Goal: Information Seeking & Learning: Check status

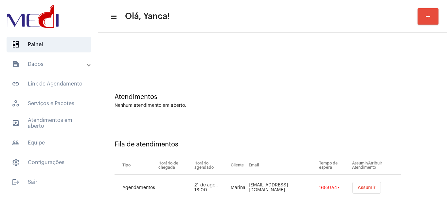
scroll to position [9, 0]
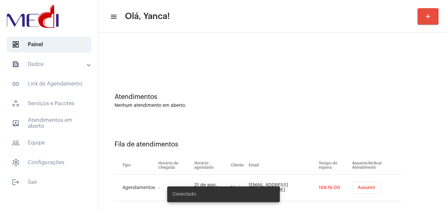
scroll to position [9, 0]
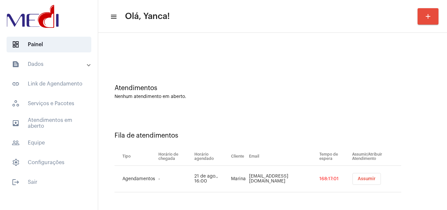
click at [61, 62] on mat-panel-title "text_snippet_outlined Dados" at bounding box center [50, 64] width 76 height 8
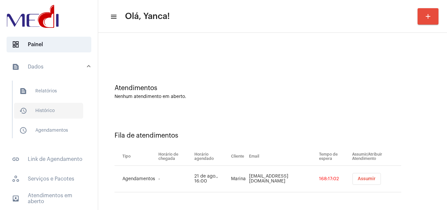
click at [55, 111] on span "history_outlined Histórico" at bounding box center [48, 111] width 69 height 16
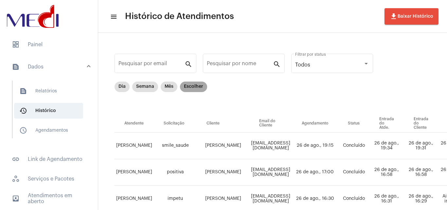
click at [192, 84] on mat-chip "Escolher" at bounding box center [193, 87] width 27 height 10
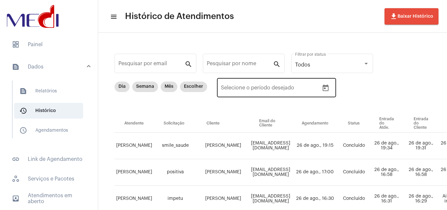
click at [329, 86] on icon "Open calendar" at bounding box center [326, 88] width 8 height 8
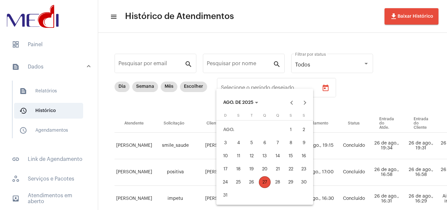
click at [277, 172] on div "21" at bounding box center [278, 169] width 12 height 12
type input "21/08/2025"
click at [265, 183] on div "27" at bounding box center [265, 182] width 12 height 12
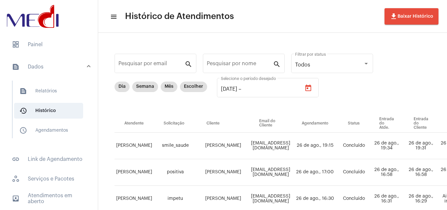
type input "27/08/2025"
click at [238, 65] on input "Pesquisar por nome" at bounding box center [240, 65] width 66 height 6
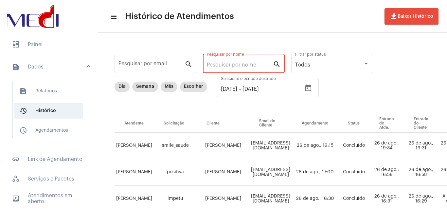
click at [223, 63] on input "Pesquisar por nome" at bounding box center [240, 65] width 66 height 6
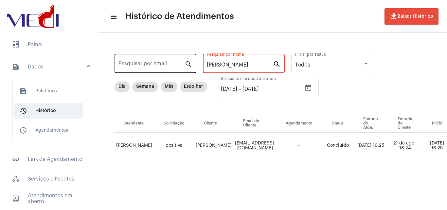
drag, startPoint x: 227, startPoint y: 65, endPoint x: 189, endPoint y: 64, distance: 37.7
click at [190, 66] on div "Pesquisar por email search pedro Pesquisar por nome search Todos Filtrar por st…" at bounding box center [381, 113] width 552 height 148
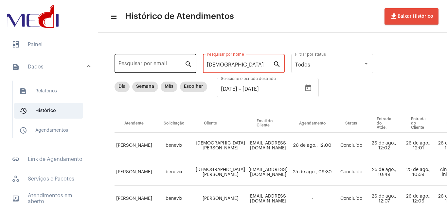
type input "Thais"
drag, startPoint x: 228, startPoint y: 63, endPoint x: 159, endPoint y: 65, distance: 68.8
click at [159, 65] on div "Pesquisar por email search Thais Pesquisar por nome search Todos Filtrar por st…" at bounding box center [387, 153] width 565 height 228
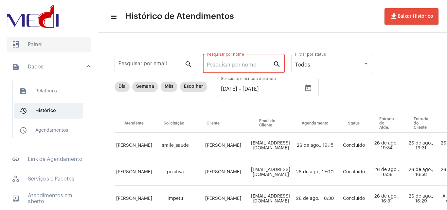
click at [40, 48] on span "dashboard Painel" at bounding box center [49, 45] width 85 height 16
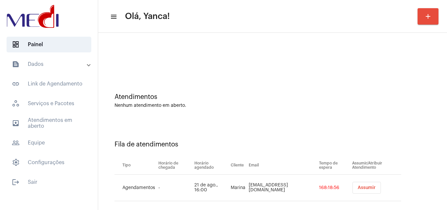
click at [58, 62] on mat-panel-title "text_snippet_outlined Dados" at bounding box center [50, 64] width 76 height 8
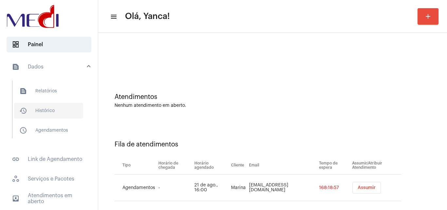
click at [47, 113] on span "history_outlined Histórico" at bounding box center [48, 111] width 69 height 16
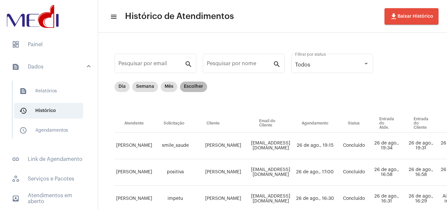
click at [196, 91] on mat-chip "Escolher" at bounding box center [193, 87] width 27 height 10
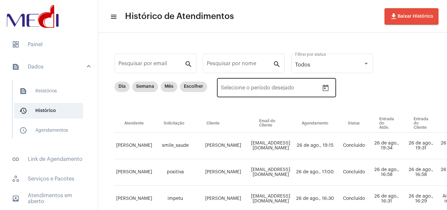
click at [324, 90] on icon "Open calendar" at bounding box center [326, 88] width 8 height 8
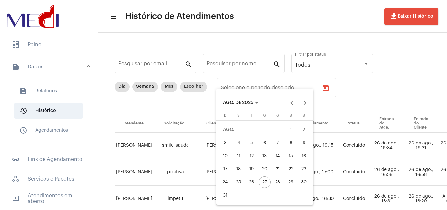
drag, startPoint x: 286, startPoint y: 132, endPoint x: 273, endPoint y: 170, distance: 40.5
click at [286, 132] on div "1" at bounding box center [291, 130] width 12 height 12
type input "01/08/2025"
click at [265, 184] on div "27" at bounding box center [265, 182] width 12 height 12
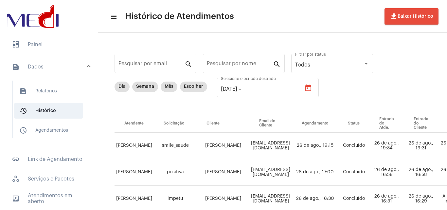
type input "27/08/2025"
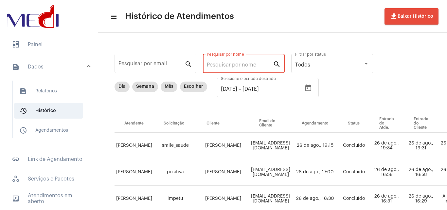
click at [236, 65] on input "Pesquisar por nome" at bounding box center [240, 65] width 66 height 6
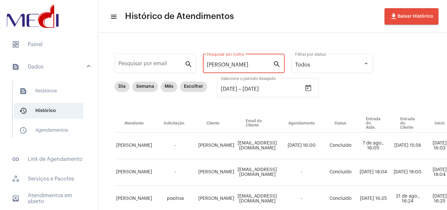
type input "Pedro"
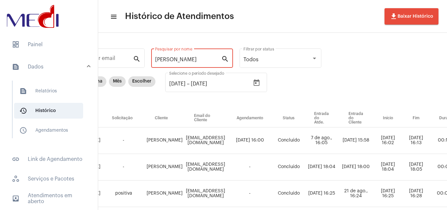
scroll to position [0, 52]
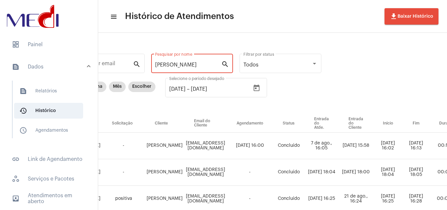
drag, startPoint x: 177, startPoint y: 63, endPoint x: 151, endPoint y: 62, distance: 26.2
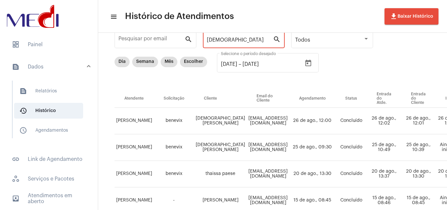
scroll to position [122, 0]
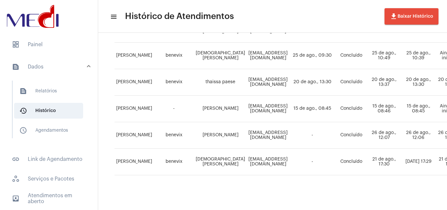
type input "Thais"
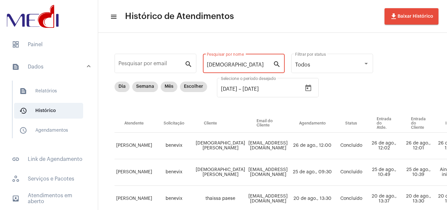
drag, startPoint x: 238, startPoint y: 65, endPoint x: 151, endPoint y: 75, distance: 87.7
click at [152, 75] on div "Pesquisar por email search Thais Pesquisar por nome search Todos Filtrar por st…" at bounding box center [387, 179] width 565 height 281
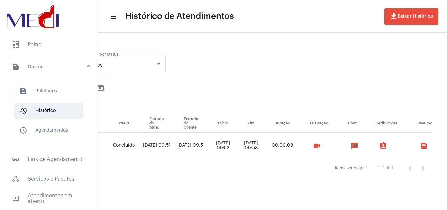
scroll to position [0, 210]
type input "picci"
click at [319, 143] on mat-icon "videocam" at bounding box center [315, 146] width 8 height 8
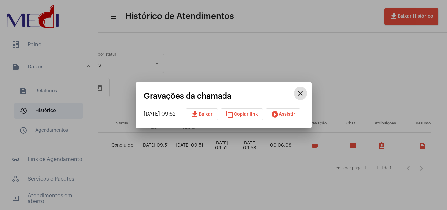
click at [263, 186] on div at bounding box center [223, 105] width 447 height 210
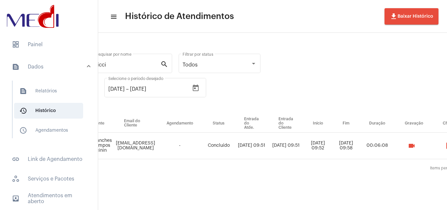
scroll to position [0, 228]
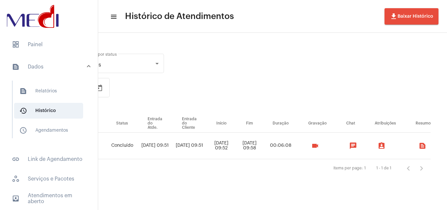
click at [315, 148] on mat-icon "videocam" at bounding box center [315, 146] width 8 height 8
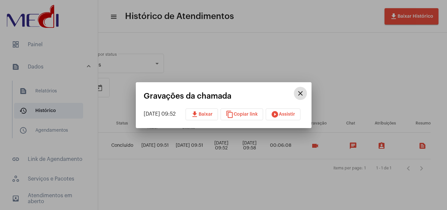
click at [301, 113] on button "play_circle_filled Assistir" at bounding box center [283, 114] width 35 height 12
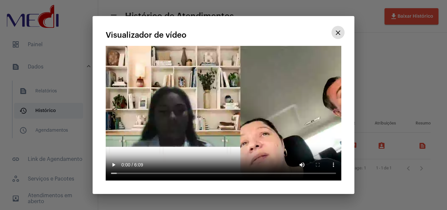
click at [340, 32] on mat-icon "close" at bounding box center [338, 33] width 8 height 8
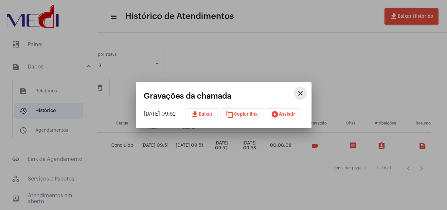
drag, startPoint x: 306, startPoint y: 93, endPoint x: 302, endPoint y: 125, distance: 31.7
click at [305, 94] on mat-icon "close" at bounding box center [301, 93] width 8 height 8
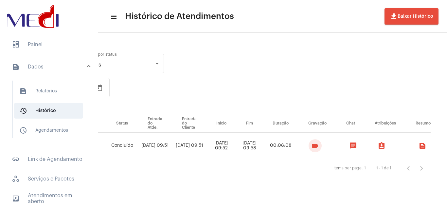
click at [315, 145] on mat-icon "videocam" at bounding box center [315, 146] width 8 height 8
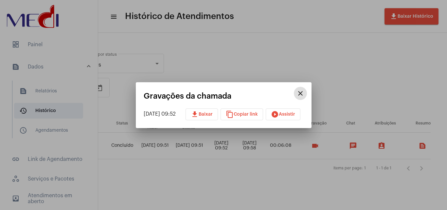
click at [215, 118] on button "download Baixar" at bounding box center [202, 114] width 32 height 12
click at [259, 35] on div at bounding box center [223, 105] width 447 height 210
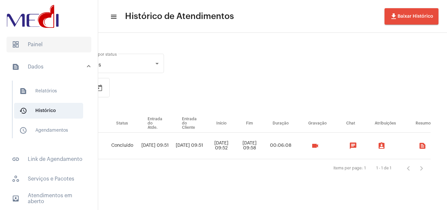
click at [33, 40] on span "dashboard Painel" at bounding box center [49, 45] width 85 height 16
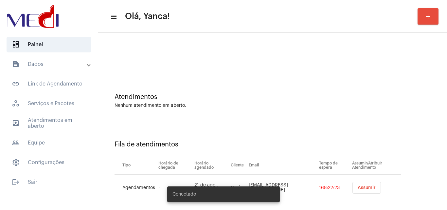
scroll to position [9, 0]
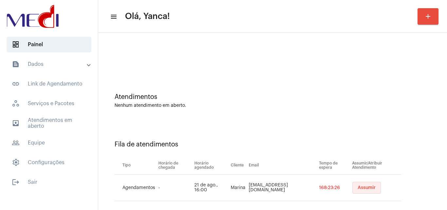
click at [358, 189] on span "Assumir" at bounding box center [367, 187] width 18 height 5
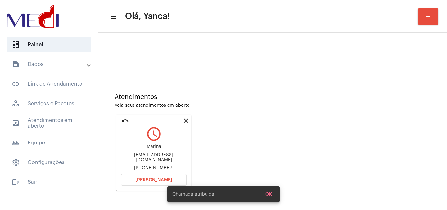
click at [139, 186] on mat-card "close undo query_builder Marina solon_214@hotmail.com +5519999461767 Abrir Cham…" at bounding box center [153, 153] width 75 height 76
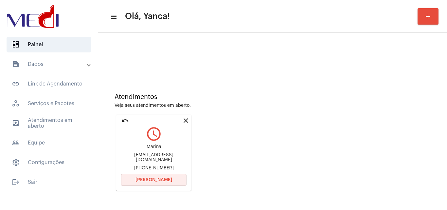
click at [149, 178] on span "Abrir Chamada" at bounding box center [154, 180] width 37 height 5
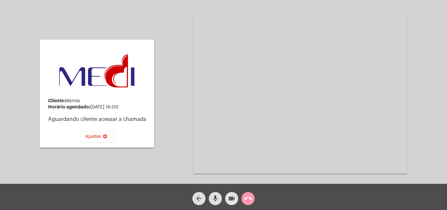
click at [229, 199] on mat-icon "videocam" at bounding box center [232, 199] width 8 height 8
click at [248, 199] on mat-icon "call_end" at bounding box center [248, 199] width 8 height 8
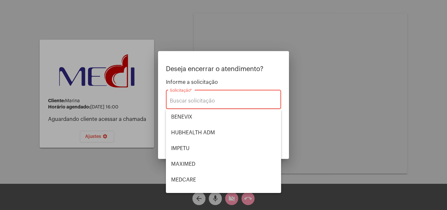
click at [135, 92] on div at bounding box center [223, 105] width 447 height 210
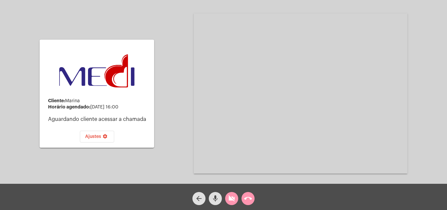
drag, startPoint x: 67, startPoint y: 99, endPoint x: 83, endPoint y: 100, distance: 16.1
click at [83, 100] on div "Cliente: Marina" at bounding box center [98, 100] width 101 height 5
copy div "Marina"
click at [197, 199] on mat-icon "arrow_back" at bounding box center [199, 199] width 8 height 8
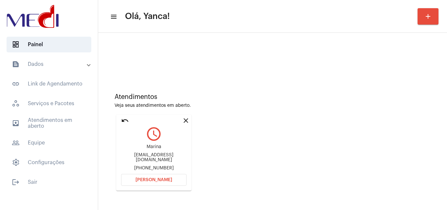
drag, startPoint x: 128, startPoint y: 156, endPoint x: 181, endPoint y: 156, distance: 53.1
click at [181, 156] on div "solon_214@hotmail.com" at bounding box center [154, 158] width 66 height 10
copy div "solon_214@hotmail.com"
click at [145, 180] on span "Abrir Chamada" at bounding box center [154, 180] width 37 height 5
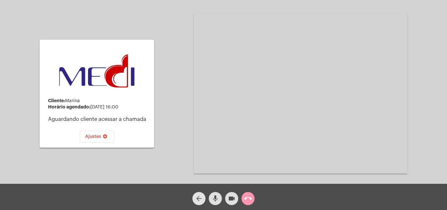
click at [198, 200] on mat-icon "arrow_back" at bounding box center [199, 199] width 8 height 8
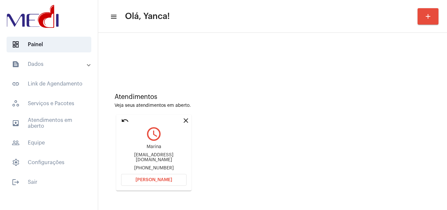
drag, startPoint x: 166, startPoint y: 166, endPoint x: 144, endPoint y: 163, distance: 21.5
click at [144, 166] on div "+5519999461767" at bounding box center [154, 168] width 66 height 5
copy div "19999461767"
click at [156, 179] on span "Abrir Chamada" at bounding box center [154, 180] width 37 height 5
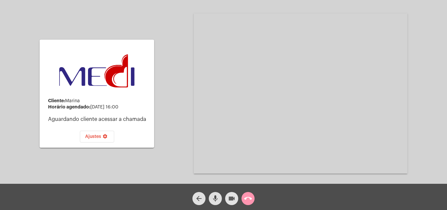
click at [232, 195] on mat-icon "videocam" at bounding box center [232, 199] width 8 height 8
click at [232, 195] on mat-icon "videocam_off" at bounding box center [232, 199] width 8 height 8
click at [249, 198] on mat-icon "call_end" at bounding box center [248, 199] width 8 height 8
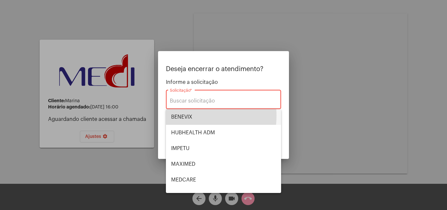
click at [189, 116] on span "BENEVIX" at bounding box center [223, 117] width 105 height 16
type input "BENEVIX"
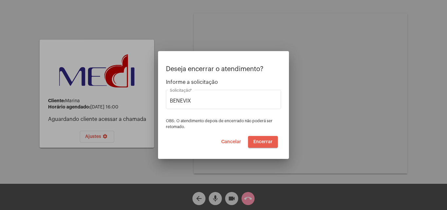
click at [265, 141] on span "Encerrar" at bounding box center [262, 142] width 19 height 5
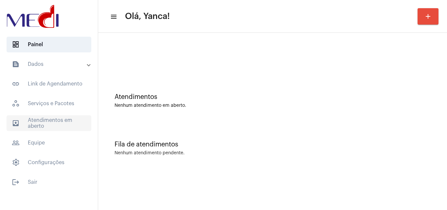
click at [47, 125] on span "outbox_outline Atendimentos em aberto" at bounding box center [49, 123] width 85 height 16
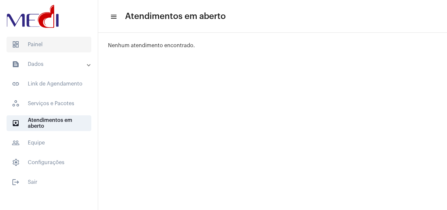
click at [57, 47] on span "dashboard Painel" at bounding box center [49, 45] width 85 height 16
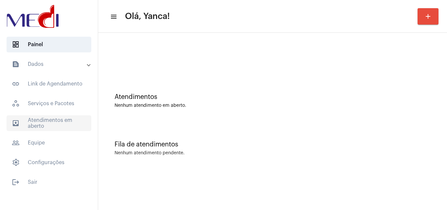
click at [49, 123] on span "outbox_outline Atendimentos em aberto" at bounding box center [49, 123] width 85 height 16
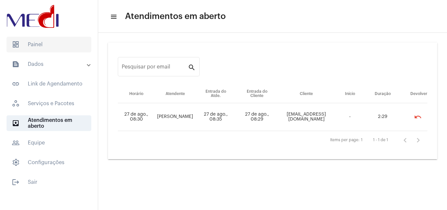
click at [51, 45] on span "dashboard Painel" at bounding box center [49, 45] width 85 height 16
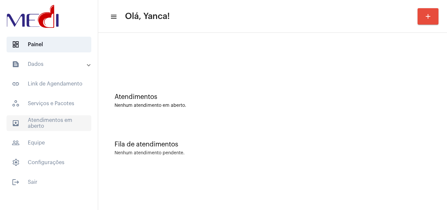
click at [43, 119] on span "outbox_outline Atendimentos em aberto" at bounding box center [49, 123] width 85 height 16
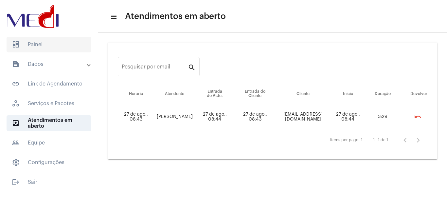
click at [60, 45] on span "dashboard Painel" at bounding box center [49, 45] width 85 height 16
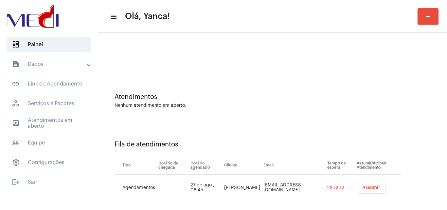
scroll to position [9, 0]
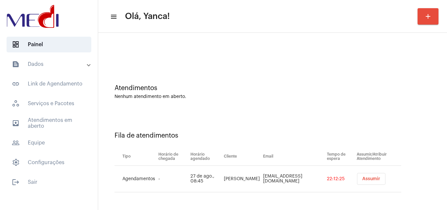
drag, startPoint x: 278, startPoint y: 200, endPoint x: 259, endPoint y: 208, distance: 20.6
click at [273, 202] on div "Fila de atendimentos Tipo Horário de chegada Horário agendado Cliente Email Tem…" at bounding box center [273, 159] width 343 height 94
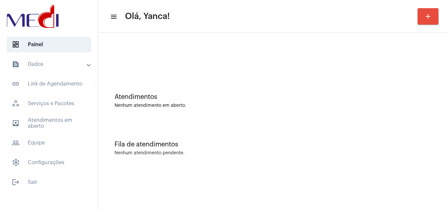
scroll to position [0, 0]
click at [44, 116] on span "outbox_outline Atendimentos em aberto" at bounding box center [49, 123] width 85 height 16
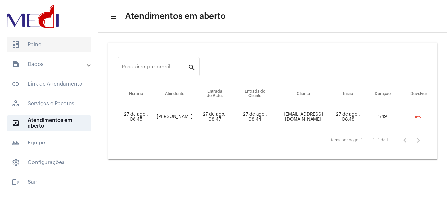
click at [47, 48] on span "dashboard Painel" at bounding box center [49, 45] width 85 height 16
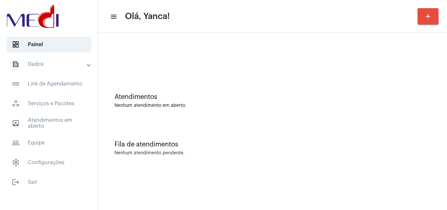
click at [55, 62] on mat-panel-title "text_snippet_outlined Dados" at bounding box center [50, 64] width 76 height 8
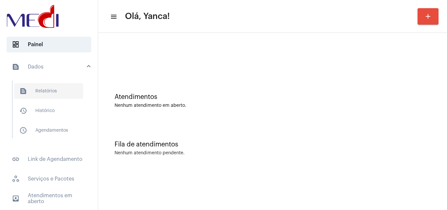
click at [54, 86] on span "text_snippet_outlined Relatórios" at bounding box center [48, 91] width 69 height 16
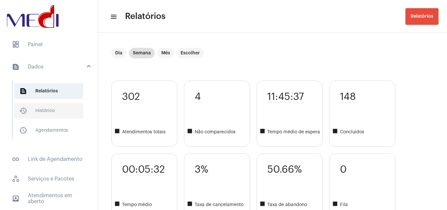
click at [50, 111] on span "history_outlined Histórico" at bounding box center [48, 111] width 69 height 16
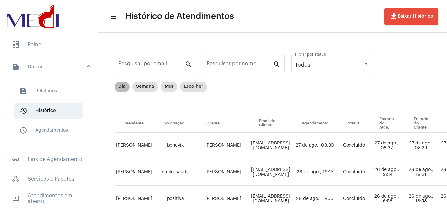
click at [124, 87] on mat-chip "Dia" at bounding box center [122, 87] width 15 height 10
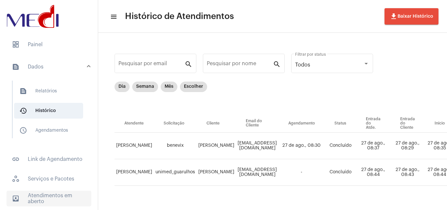
click at [58, 192] on span "outbox_outline Atendimentos em aberto" at bounding box center [49, 199] width 85 height 16
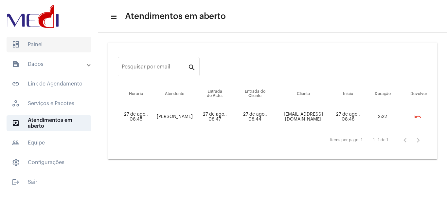
click at [45, 41] on span "dashboard Painel" at bounding box center [49, 45] width 85 height 16
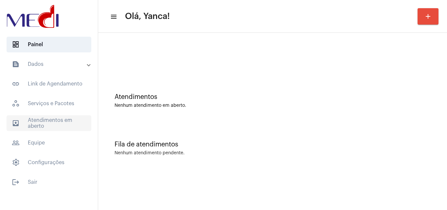
click at [47, 124] on span "outbox_outline Atendimentos em aberto" at bounding box center [49, 123] width 85 height 16
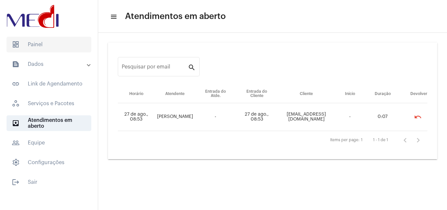
click at [65, 41] on span "dashboard Painel" at bounding box center [49, 45] width 85 height 16
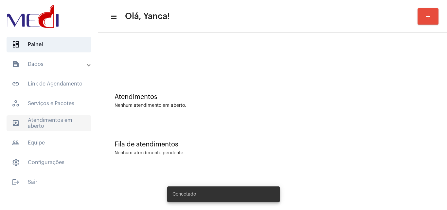
click at [45, 120] on span "outbox_outline Atendimentos em aberto" at bounding box center [49, 123] width 85 height 16
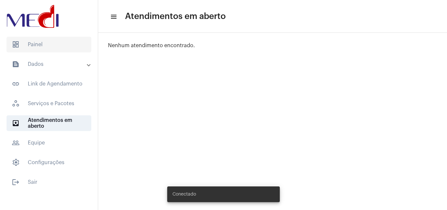
click at [55, 43] on span "dashboard Painel" at bounding box center [49, 45] width 85 height 16
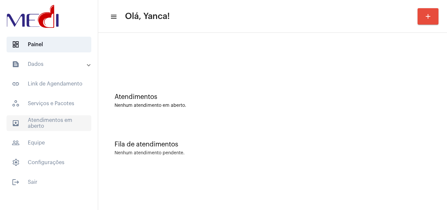
click at [73, 121] on span "outbox_outline Atendimentos em aberto" at bounding box center [49, 123] width 85 height 16
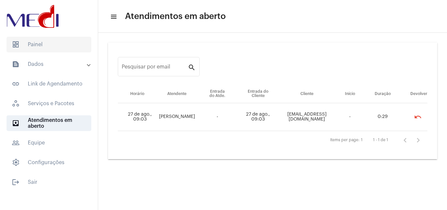
click at [34, 48] on span "dashboard Painel" at bounding box center [49, 45] width 85 height 16
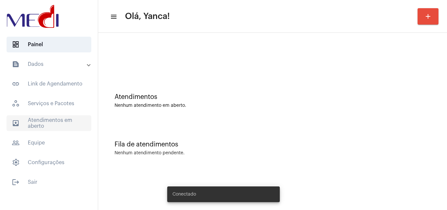
click at [60, 128] on span "outbox_outline Atendimentos em aberto" at bounding box center [49, 123] width 85 height 16
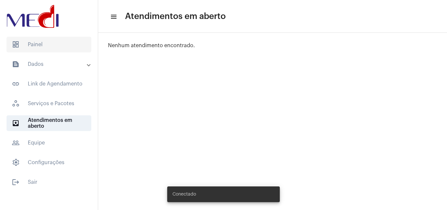
click at [52, 44] on span "dashboard Painel" at bounding box center [49, 45] width 85 height 16
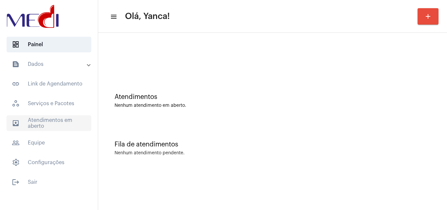
click at [24, 117] on span "outbox_outline Atendimentos em aberto" at bounding box center [49, 123] width 85 height 16
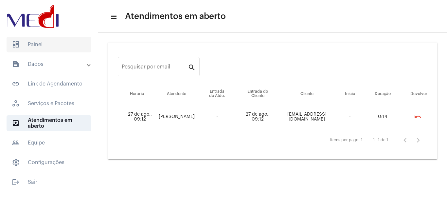
click at [52, 41] on span "dashboard Painel" at bounding box center [49, 45] width 85 height 16
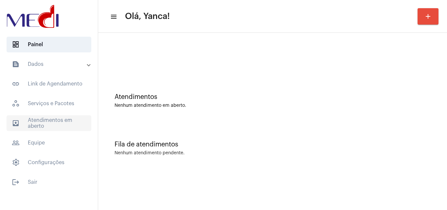
click at [63, 124] on span "outbox_outline Atendimentos em aberto" at bounding box center [49, 123] width 85 height 16
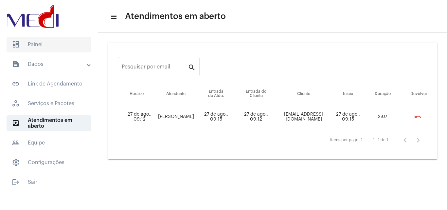
click at [63, 49] on span "dashboard Painel" at bounding box center [49, 45] width 85 height 16
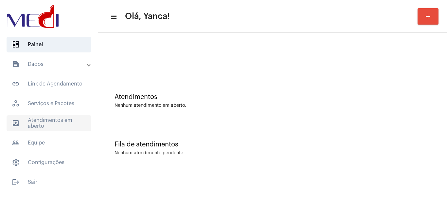
click at [53, 124] on span "outbox_outline Atendimentos em aberto" at bounding box center [49, 123] width 85 height 16
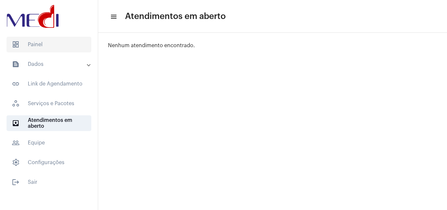
click at [46, 41] on span "dashboard Painel" at bounding box center [49, 45] width 85 height 16
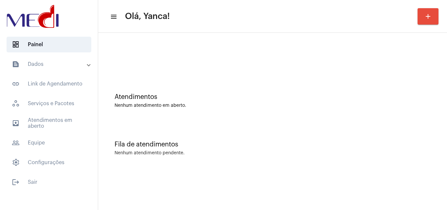
click at [247, 209] on mat-sidenav-content "menu Olá, Yanca! add Atendimentos Nenhum atendimento em aberto. Fila de atendim…" at bounding box center [272, 105] width 349 height 210
click at [49, 121] on span "outbox_outline Atendimentos em aberto" at bounding box center [49, 123] width 85 height 16
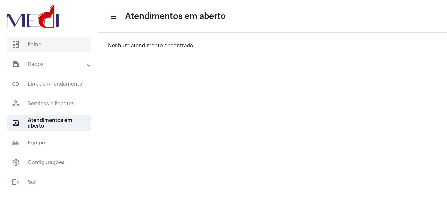
click at [55, 43] on span "dashboard Painel" at bounding box center [49, 45] width 85 height 16
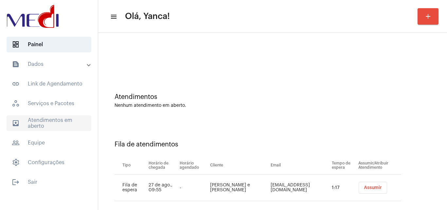
click at [49, 124] on span "outbox_outline Atendimentos em aberto" at bounding box center [49, 123] width 85 height 16
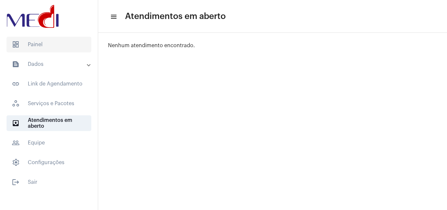
click at [47, 44] on span "dashboard Painel" at bounding box center [49, 45] width 85 height 16
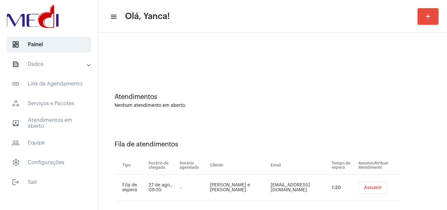
scroll to position [9, 0]
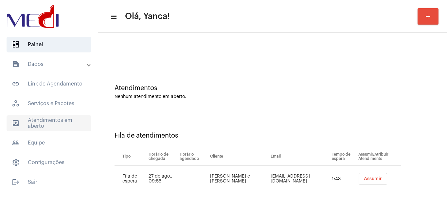
click at [43, 119] on span "outbox_outline Atendimentos em aberto" at bounding box center [49, 123] width 85 height 16
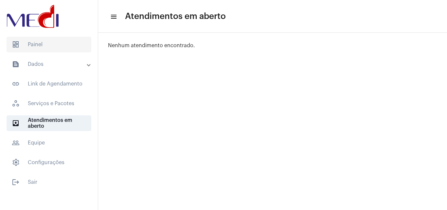
click at [51, 47] on span "dashboard Painel" at bounding box center [49, 45] width 85 height 16
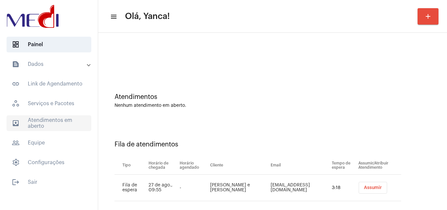
click at [69, 122] on span "outbox_outline Atendimentos em aberto" at bounding box center [49, 123] width 85 height 16
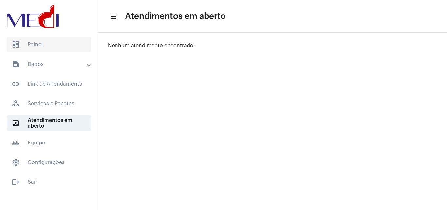
click at [51, 43] on span "dashboard Painel" at bounding box center [49, 45] width 85 height 16
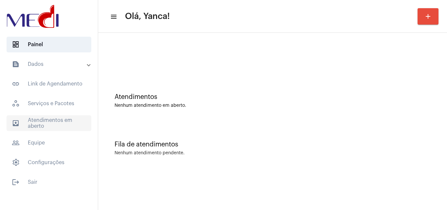
click at [55, 121] on span "outbox_outline Atendimentos em aberto" at bounding box center [49, 123] width 85 height 16
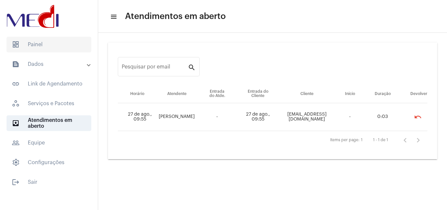
click at [47, 49] on span "dashboard Painel" at bounding box center [49, 45] width 85 height 16
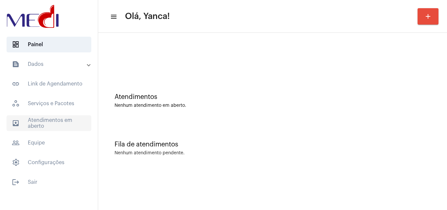
click at [36, 123] on span "outbox_outline Atendimentos em aberto" at bounding box center [49, 123] width 85 height 16
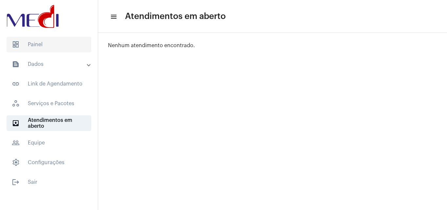
click at [55, 41] on span "dashboard Painel" at bounding box center [49, 45] width 85 height 16
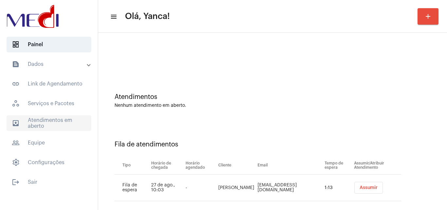
click at [50, 126] on span "outbox_outline Atendimentos em aberto" at bounding box center [49, 123] width 85 height 16
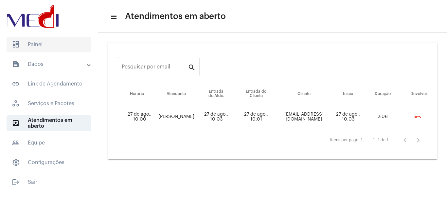
click at [61, 45] on span "dashboard Painel" at bounding box center [49, 45] width 85 height 16
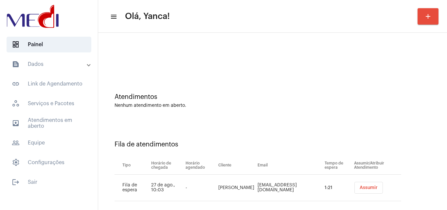
drag, startPoint x: 65, startPoint y: 64, endPoint x: 62, endPoint y: 67, distance: 4.9
click at [65, 64] on mat-panel-title "text_snippet_outlined Dados" at bounding box center [50, 64] width 76 height 8
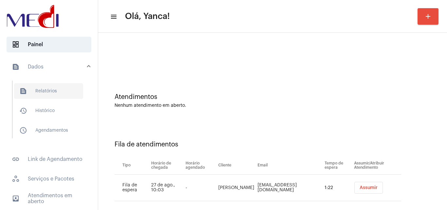
click at [43, 97] on span "text_snippet_outlined Relatórios" at bounding box center [48, 91] width 69 height 16
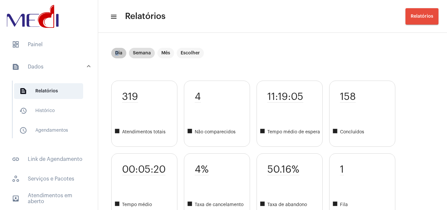
click at [117, 51] on mat-chip "Dia" at bounding box center [118, 53] width 15 height 10
drag, startPoint x: 33, startPoint y: 42, endPoint x: 96, endPoint y: 80, distance: 73.8
click at [34, 42] on span "dashboard Painel" at bounding box center [49, 45] width 85 height 16
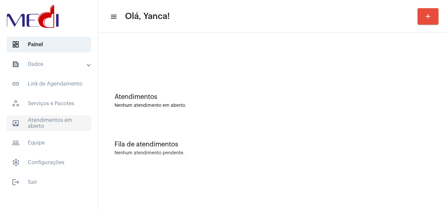
click at [42, 122] on span "outbox_outline Atendimentos em aberto" at bounding box center [49, 123] width 85 height 16
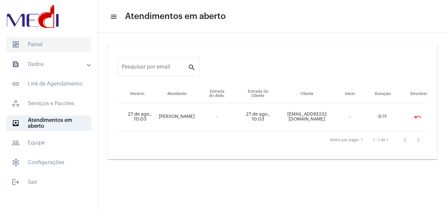
click at [45, 43] on span "dashboard Painel" at bounding box center [49, 45] width 85 height 16
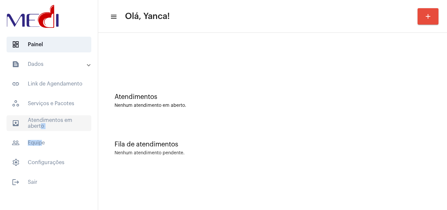
click at [38, 131] on mat-accordion "text_snippet_outlined Dados text_snippet_outlined Relatórios history_outlined H…" at bounding box center [49, 113] width 98 height 114
click at [45, 128] on span "outbox_outline Atendimentos em aberto" at bounding box center [49, 123] width 85 height 16
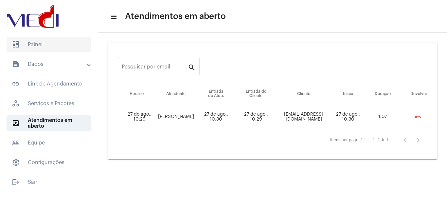
click at [37, 49] on span "dashboard Painel" at bounding box center [49, 45] width 85 height 16
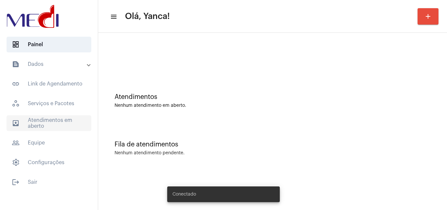
click at [48, 123] on span "outbox_outline Atendimentos em aberto" at bounding box center [49, 123] width 85 height 16
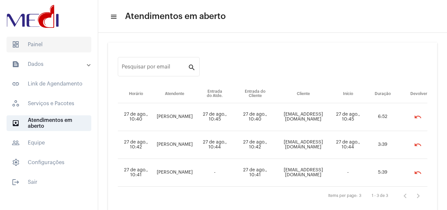
click at [46, 46] on span "dashboard Painel" at bounding box center [49, 45] width 85 height 16
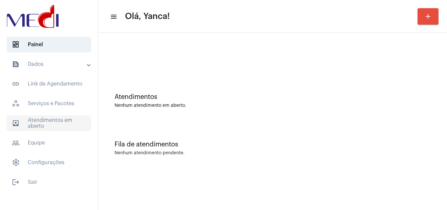
click at [60, 125] on span "outbox_outline Atendimentos em aberto" at bounding box center [49, 123] width 85 height 16
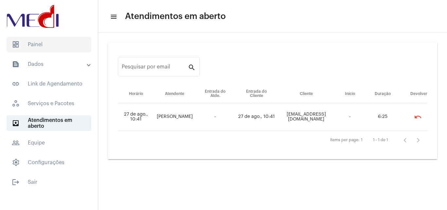
click at [64, 45] on span "dashboard Painel" at bounding box center [49, 45] width 85 height 16
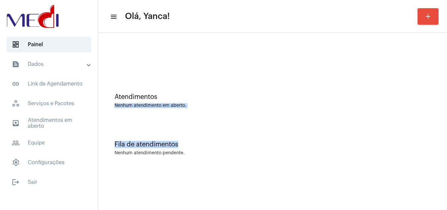
drag, startPoint x: 446, startPoint y: 85, endPoint x: 265, endPoint y: 114, distance: 183.8
click at [372, 150] on div "Atendimentos Nenhum atendimento em aberto. Fila de atendimentos Nenhum atendime…" at bounding box center [272, 102] width 349 height 139
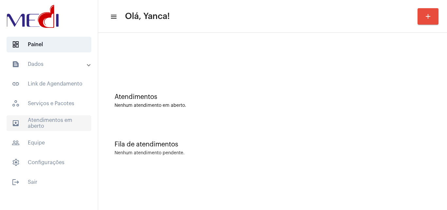
click at [59, 125] on span "outbox_outline Atendimentos em aberto" at bounding box center [49, 123] width 85 height 16
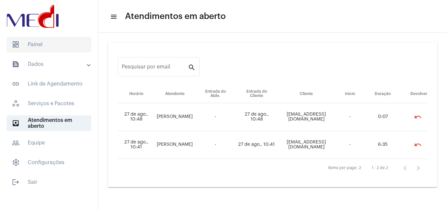
click at [41, 48] on span "dashboard Painel" at bounding box center [49, 45] width 85 height 16
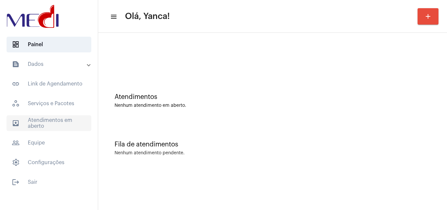
click at [46, 130] on span "outbox_outline Atendimentos em aberto" at bounding box center [49, 123] width 85 height 16
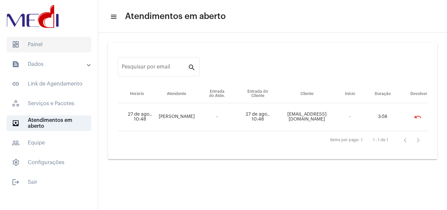
click at [48, 47] on span "dashboard Painel" at bounding box center [49, 45] width 85 height 16
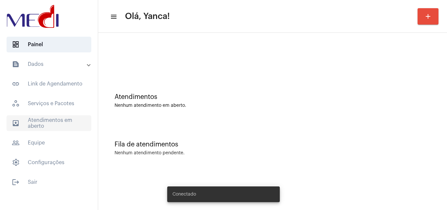
click at [46, 117] on span "outbox_outline Atendimentos em aberto" at bounding box center [49, 123] width 85 height 16
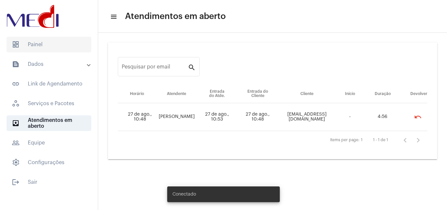
click at [50, 43] on span "dashboard Painel" at bounding box center [49, 45] width 85 height 16
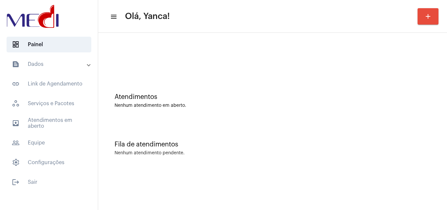
click at [92, 145] on mat-accordion "text_snippet_outlined Dados text_snippet_outlined Relatórios history_outlined H…" at bounding box center [49, 113] width 98 height 114
click at [97, 137] on mat-accordion "text_snippet_outlined Dados text_snippet_outlined Relatórios history_outlined H…" at bounding box center [49, 113] width 98 height 114
click at [65, 119] on span "outbox_outline Atendimentos em aberto" at bounding box center [49, 123] width 85 height 16
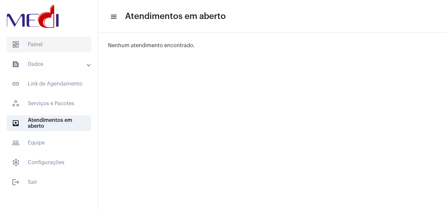
click at [64, 48] on span "dashboard Painel" at bounding box center [49, 45] width 85 height 16
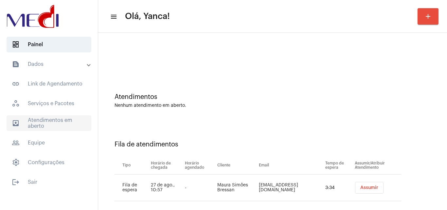
click at [47, 119] on span "outbox_outline Atendimentos em aberto" at bounding box center [49, 123] width 85 height 16
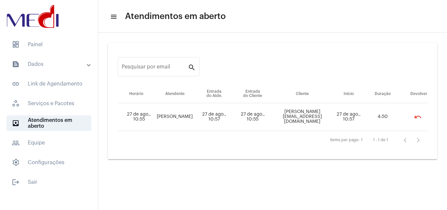
drag, startPoint x: 59, startPoint y: 45, endPoint x: 105, endPoint y: 80, distance: 58.2
click at [59, 45] on span "dashboard Painel" at bounding box center [49, 45] width 85 height 16
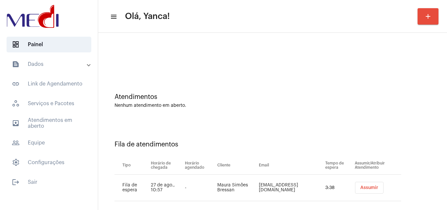
scroll to position [9, 0]
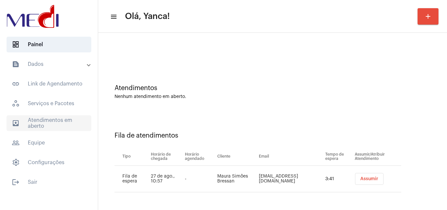
click at [48, 123] on span "outbox_outline Atendimentos em aberto" at bounding box center [49, 123] width 85 height 16
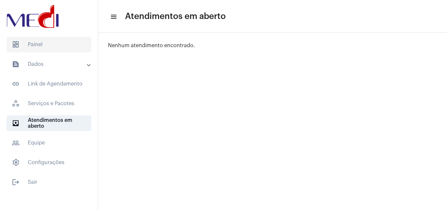
click at [51, 44] on span "dashboard Painel" at bounding box center [49, 45] width 85 height 16
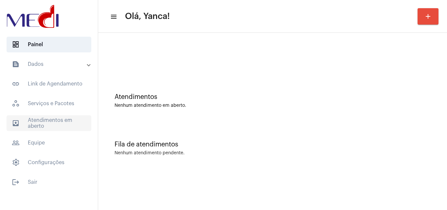
click at [68, 126] on span "outbox_outline Atendimentos em aberto" at bounding box center [49, 123] width 85 height 16
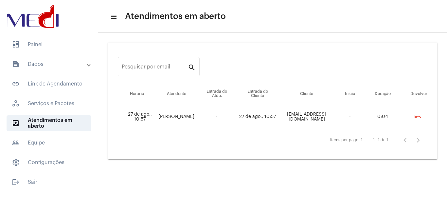
click at [51, 56] on mat-list "dashboard Painel text_snippet_outlined Dados text_snippet_outlined Relatórios h…" at bounding box center [49, 112] width 98 height 156
click at [59, 48] on span "dashboard Painel" at bounding box center [49, 45] width 85 height 16
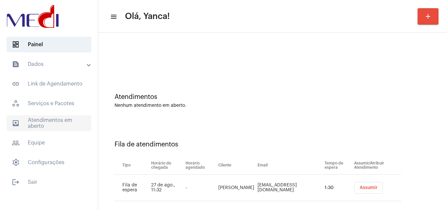
click at [49, 125] on span "outbox_outline Atendimentos em aberto" at bounding box center [49, 123] width 85 height 16
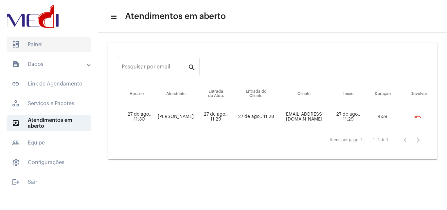
click at [58, 46] on span "dashboard Painel" at bounding box center [49, 45] width 85 height 16
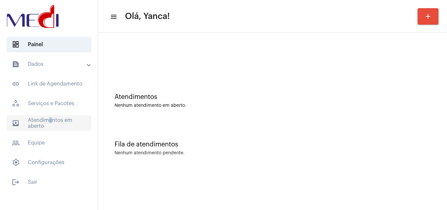
click at [46, 120] on span "outbox_outline Atendimentos em aberto" at bounding box center [49, 123] width 85 height 16
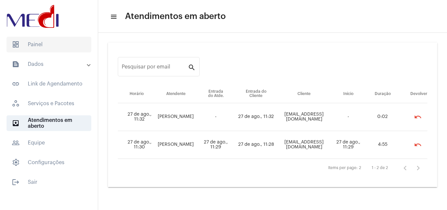
click at [63, 41] on span "dashboard Painel" at bounding box center [49, 45] width 85 height 16
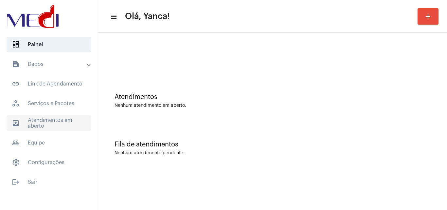
click at [65, 120] on span "outbox_outline Atendimentos em aberto" at bounding box center [49, 123] width 85 height 16
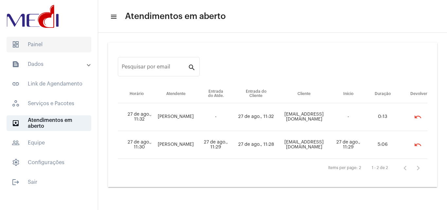
click at [38, 44] on span "dashboard Painel" at bounding box center [49, 45] width 85 height 16
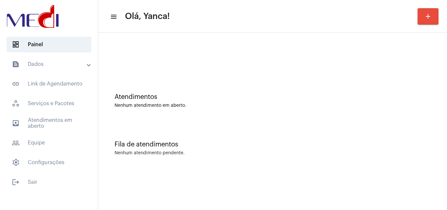
click at [47, 59] on mat-expansion-panel-header "text_snippet_outlined Dados" at bounding box center [51, 64] width 94 height 16
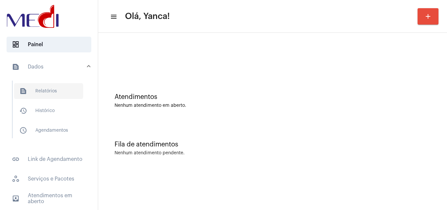
click at [42, 92] on span "text_snippet_outlined Relatórios" at bounding box center [48, 91] width 69 height 16
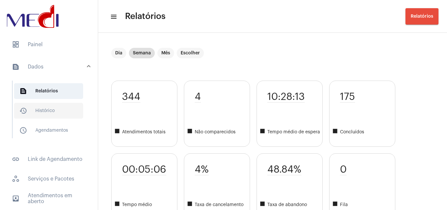
click at [44, 106] on span "history_outlined Histórico" at bounding box center [48, 111] width 69 height 16
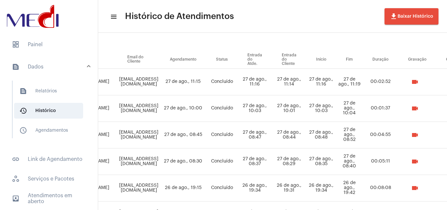
scroll to position [64, 0]
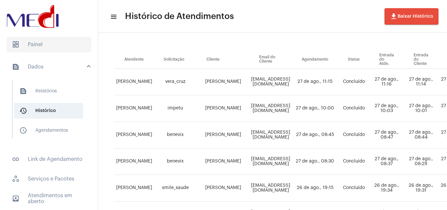
drag, startPoint x: 48, startPoint y: 48, endPoint x: 116, endPoint y: 72, distance: 71.2
click at [49, 48] on span "dashboard Painel" at bounding box center [49, 45] width 85 height 16
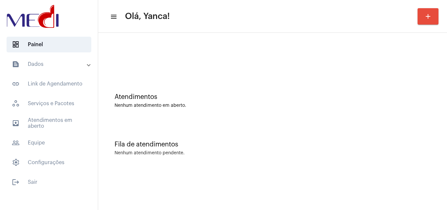
click at [65, 60] on mat-expansion-panel-header "text_snippet_outlined Dados" at bounding box center [51, 64] width 94 height 16
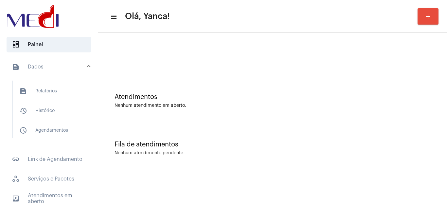
drag, startPoint x: 28, startPoint y: 90, endPoint x: 130, endPoint y: 95, distance: 102.6
click at [28, 90] on span "text_snippet_outlined Relatórios" at bounding box center [48, 91] width 69 height 16
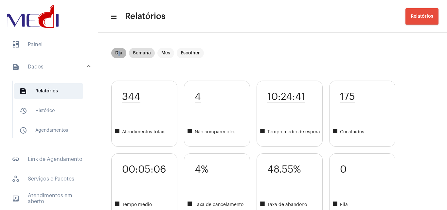
click at [119, 51] on mat-chip "Dia" at bounding box center [118, 53] width 15 height 10
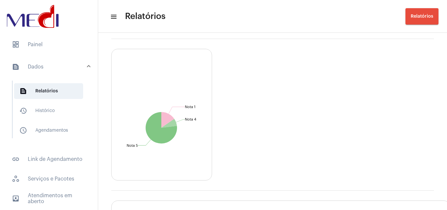
scroll to position [823, 0]
click at [410, 15] on button "Relatórios" at bounding box center [422, 16] width 33 height 16
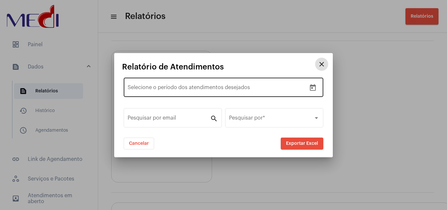
click at [315, 88] on icon "Open calendar" at bounding box center [313, 88] width 8 height 8
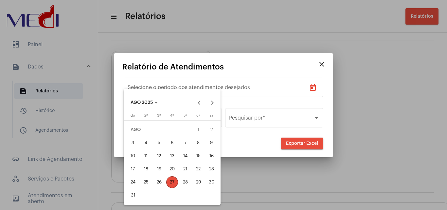
click at [172, 180] on div "27" at bounding box center [172, 182] width 12 height 12
type input "[DATE]"
click at [172, 180] on div "27" at bounding box center [172, 182] width 12 height 12
type input "[DATE]"
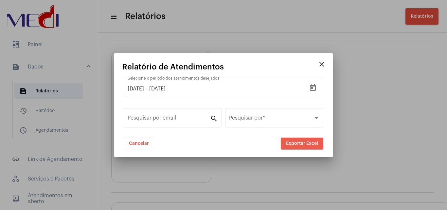
click at [316, 141] on span "Exportar Excel" at bounding box center [302, 143] width 32 height 5
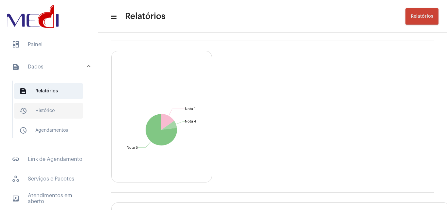
click at [44, 111] on span "history_outlined Histórico" at bounding box center [48, 111] width 69 height 16
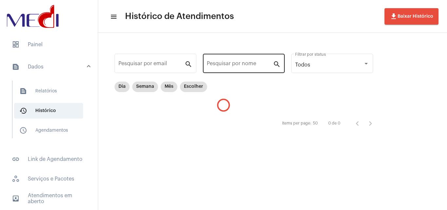
click at [251, 66] on input "Pesquisar por nome" at bounding box center [240, 65] width 66 height 6
paste input "[PERSON_NAME]"
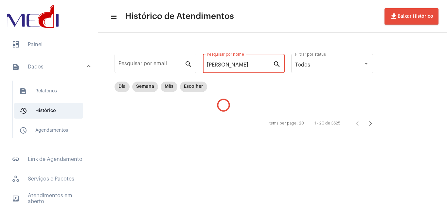
type input "[PERSON_NAME]"
click at [116, 93] on mat-chip-list "Dia Semana Mês Escolher" at bounding box center [161, 98] width 93 height 33
click at [120, 89] on mat-chip "Dia" at bounding box center [122, 87] width 15 height 10
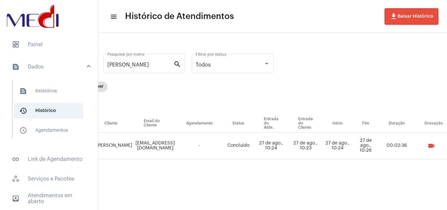
scroll to position [0, 139]
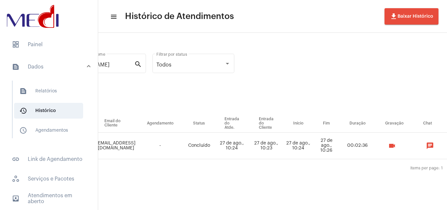
click at [399, 148] on button "videocam" at bounding box center [392, 145] width 13 height 13
click at [399, 149] on button "videocam" at bounding box center [392, 145] width 13 height 13
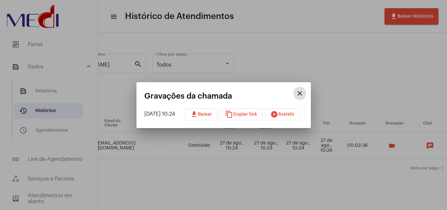
click at [278, 111] on mat-icon "play_circle_filled" at bounding box center [275, 114] width 8 height 8
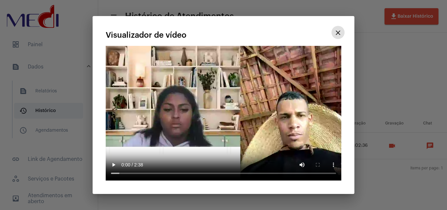
click at [339, 37] on mat-icon "close" at bounding box center [338, 33] width 8 height 8
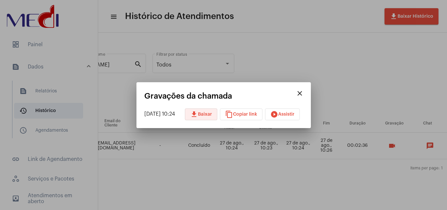
click at [198, 116] on mat-icon "download" at bounding box center [194, 114] width 8 height 8
click at [342, 98] on div at bounding box center [223, 105] width 447 height 210
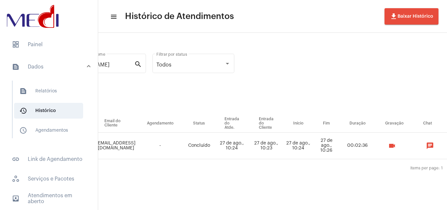
scroll to position [0, 0]
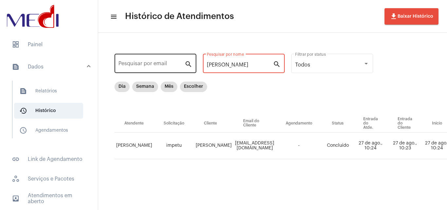
drag, startPoint x: 259, startPoint y: 64, endPoint x: 135, endPoint y: 57, distance: 124.0
click at [135, 57] on div "Pesquisar por email search [PERSON_NAME] Pesquisar por nome search Todos Filtra…" at bounding box center [381, 113] width 552 height 148
paste input "[PERSON_NAME]"
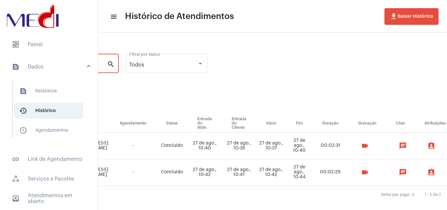
scroll to position [0, 227]
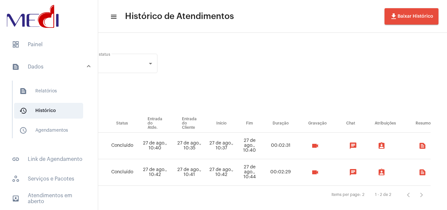
type input "[PERSON_NAME]"
click at [313, 172] on mat-icon "videocam" at bounding box center [315, 172] width 8 height 8
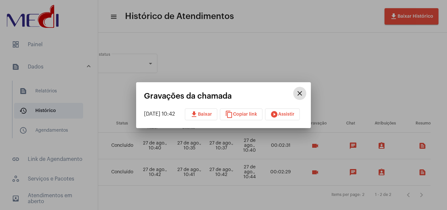
click at [300, 114] on button "play_circle_filled Assistir" at bounding box center [282, 114] width 35 height 12
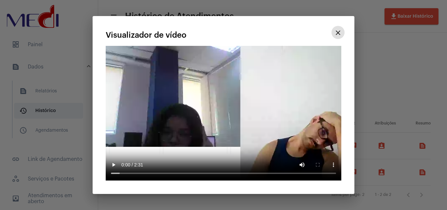
drag, startPoint x: 337, startPoint y: 69, endPoint x: 326, endPoint y: 89, distance: 23.2
click at [336, 39] on button "close" at bounding box center [338, 32] width 13 height 13
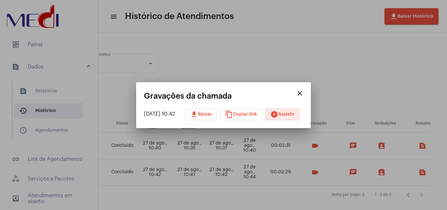
drag, startPoint x: 308, startPoint y: 94, endPoint x: 307, endPoint y: 110, distance: 15.4
click at [304, 95] on mat-icon "close" at bounding box center [300, 93] width 8 height 8
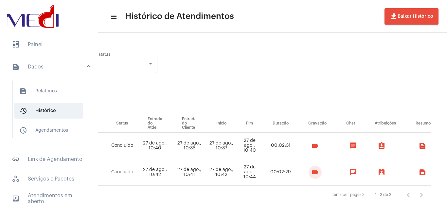
click at [311, 145] on mat-icon "videocam" at bounding box center [315, 146] width 8 height 8
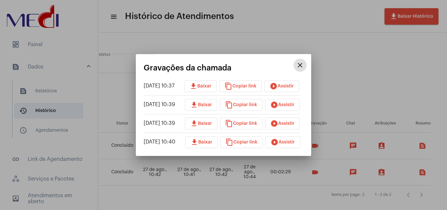
click at [287, 88] on span "play_circle_filled Assistir" at bounding box center [282, 86] width 24 height 5
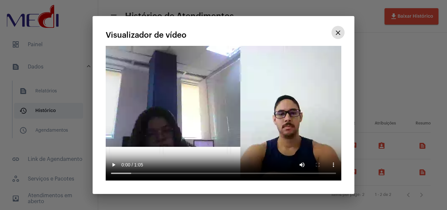
click at [342, 39] on button "close" at bounding box center [338, 32] width 13 height 13
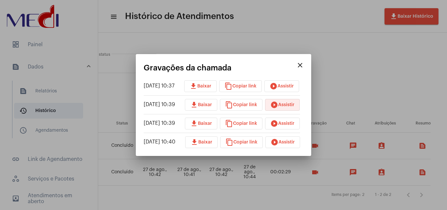
click at [291, 99] on button "play_circle_filled Assistir" at bounding box center [282, 105] width 35 height 12
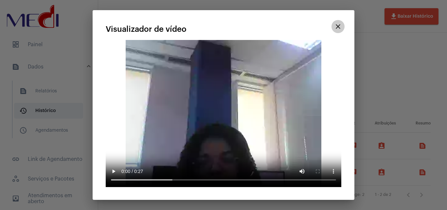
click at [340, 30] on mat-icon "close" at bounding box center [338, 27] width 8 height 8
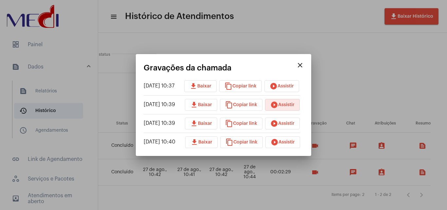
click at [304, 66] on mat-icon "close" at bounding box center [300, 65] width 8 height 8
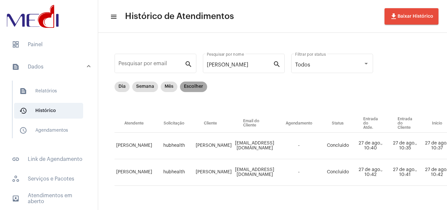
click at [192, 88] on mat-chip "Escolher" at bounding box center [193, 87] width 27 height 10
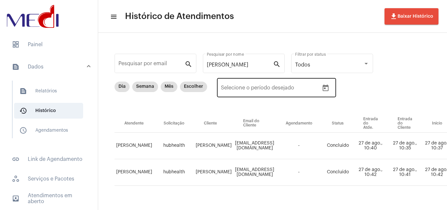
click at [327, 88] on icon "Open calendar" at bounding box center [326, 88] width 8 height 8
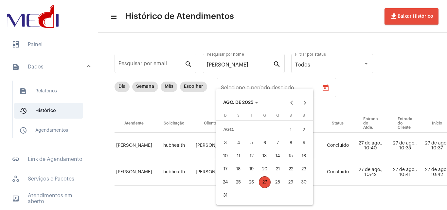
click at [285, 131] on div "1" at bounding box center [291, 130] width 12 height 12
type input "[DATE]"
click at [261, 183] on div "27" at bounding box center [265, 182] width 12 height 12
type input "[DATE]"
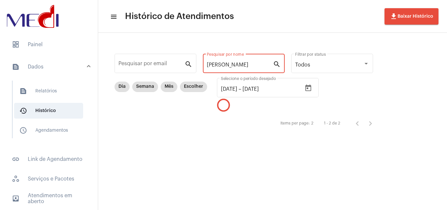
click at [255, 63] on input "[PERSON_NAME]" at bounding box center [240, 65] width 66 height 6
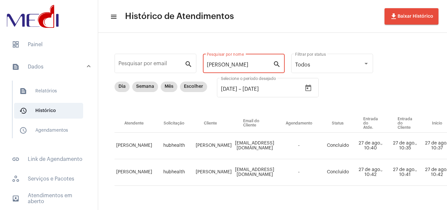
paste input "[PERSON_NAME]"
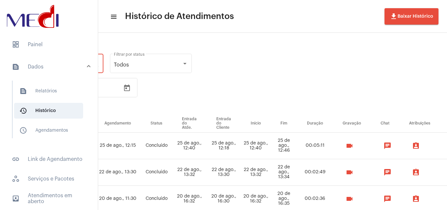
scroll to position [0, 180]
type input "MARIANA"
click at [355, 144] on mat-icon "videocam" at bounding box center [351, 146] width 8 height 8
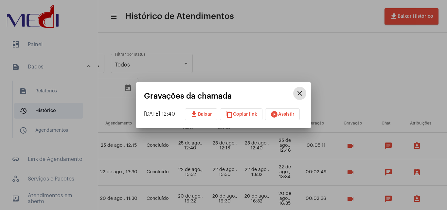
click at [210, 112] on span "download Baixar" at bounding box center [201, 114] width 22 height 5
click at [45, 48] on div at bounding box center [223, 105] width 447 height 210
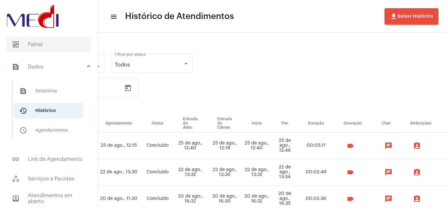
click at [37, 43] on span "dashboard Painel" at bounding box center [49, 45] width 85 height 16
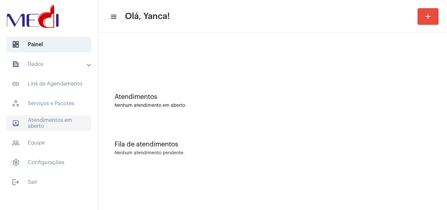
click at [47, 121] on span "outbox_outline Atendimentos em aberto" at bounding box center [49, 123] width 85 height 16
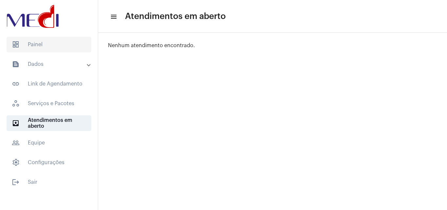
click at [58, 42] on span "dashboard Painel" at bounding box center [49, 45] width 85 height 16
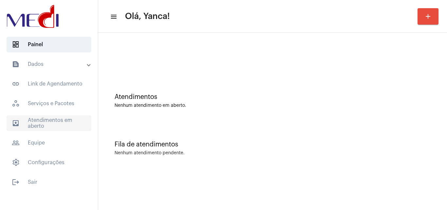
click at [22, 128] on span "outbox_outline Atendimentos em aberto" at bounding box center [49, 123] width 85 height 16
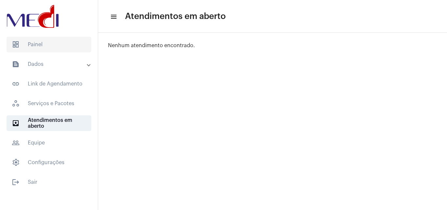
click at [48, 43] on span "dashboard Painel" at bounding box center [49, 45] width 85 height 16
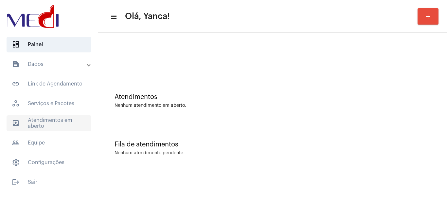
click at [42, 122] on span "outbox_outline Atendimentos em aberto" at bounding box center [49, 123] width 85 height 16
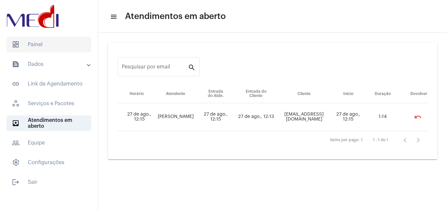
click at [52, 44] on span "dashboard Painel" at bounding box center [49, 45] width 85 height 16
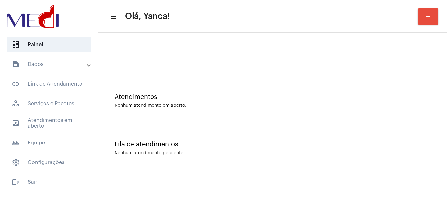
drag, startPoint x: 61, startPoint y: 66, endPoint x: 65, endPoint y: 68, distance: 4.7
click at [62, 66] on mat-panel-title "text_snippet_outlined Dados" at bounding box center [50, 64] width 76 height 8
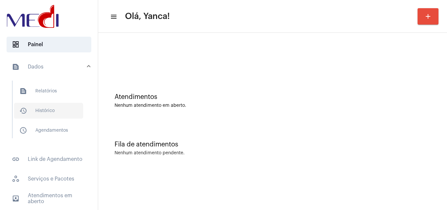
click at [53, 112] on span "history_outlined Histórico" at bounding box center [48, 111] width 69 height 16
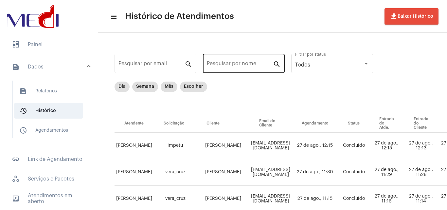
click at [240, 61] on div "Pesquisar por nome" at bounding box center [240, 62] width 66 height 21
paste input "[PERSON_NAME]"
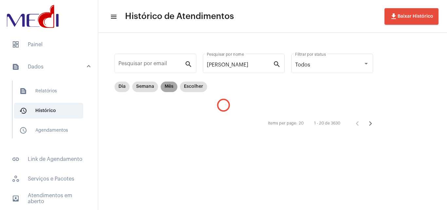
click at [167, 85] on mat-chip "Mês" at bounding box center [169, 87] width 17 height 10
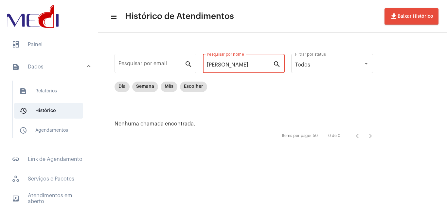
click at [268, 64] on input "[PERSON_NAME]" at bounding box center [240, 65] width 66 height 6
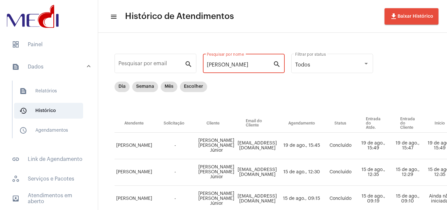
drag, startPoint x: 231, startPoint y: 65, endPoint x: 104, endPoint y: 52, distance: 127.1
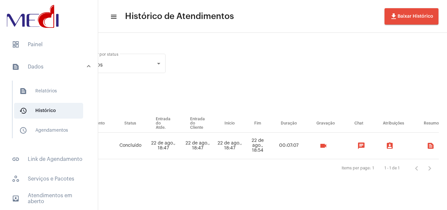
scroll to position [0, 205]
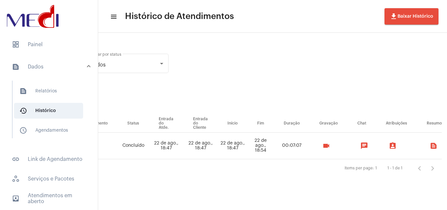
type input "[PERSON_NAME]"
click at [330, 143] on mat-icon "videocam" at bounding box center [327, 146] width 8 height 8
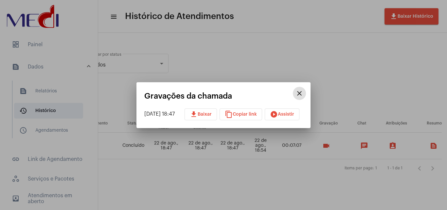
click at [241, 112] on span "content_copy Copiar link" at bounding box center [241, 114] width 32 height 5
